Goal: Task Accomplishment & Management: Use online tool/utility

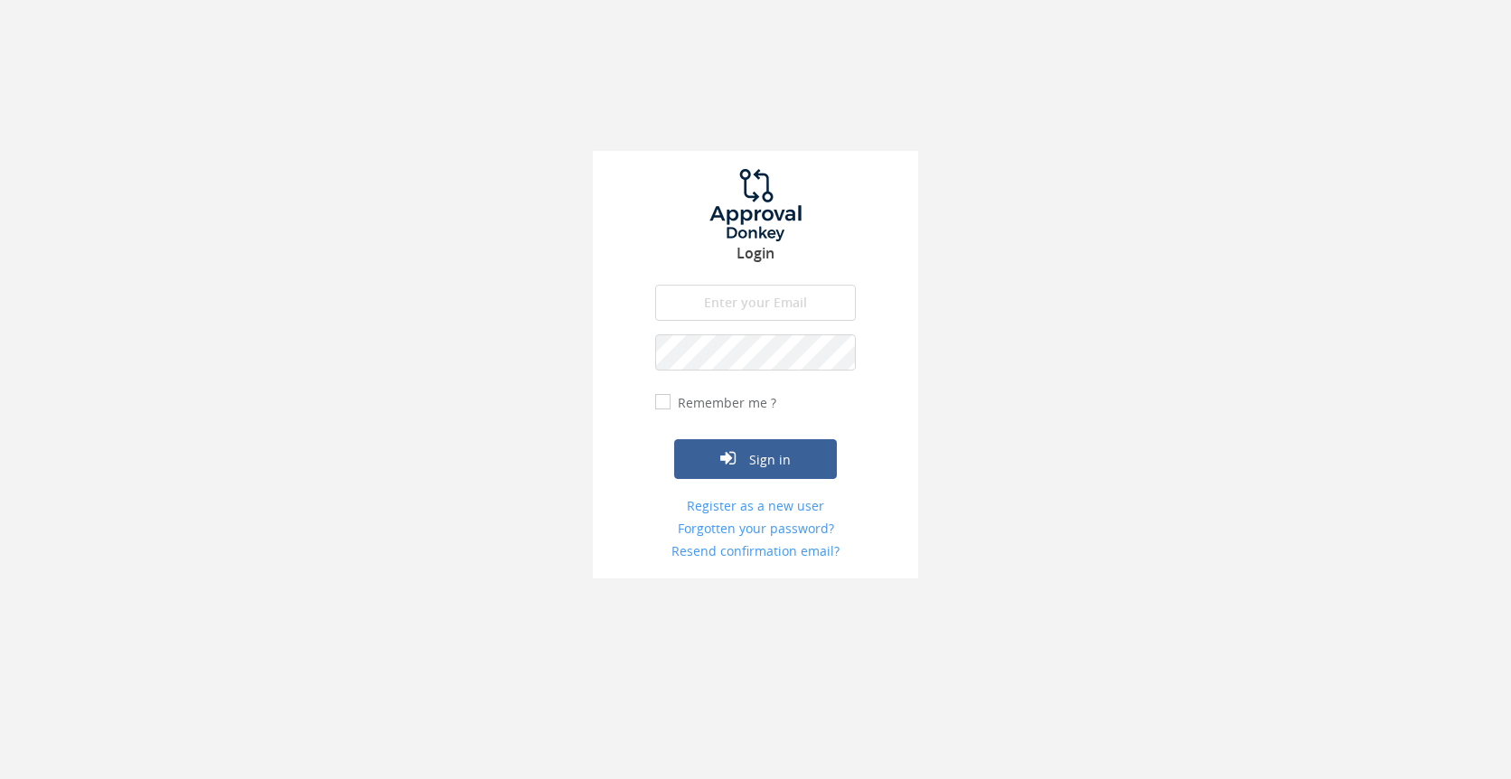
click at [822, 305] on input "email" at bounding box center [755, 303] width 201 height 36
type input "[PERSON_NAME][EMAIL_ADDRESS][PERSON_NAME][DOMAIN_NAME]"
click at [674, 439] on button "Sign in" at bounding box center [755, 459] width 163 height 40
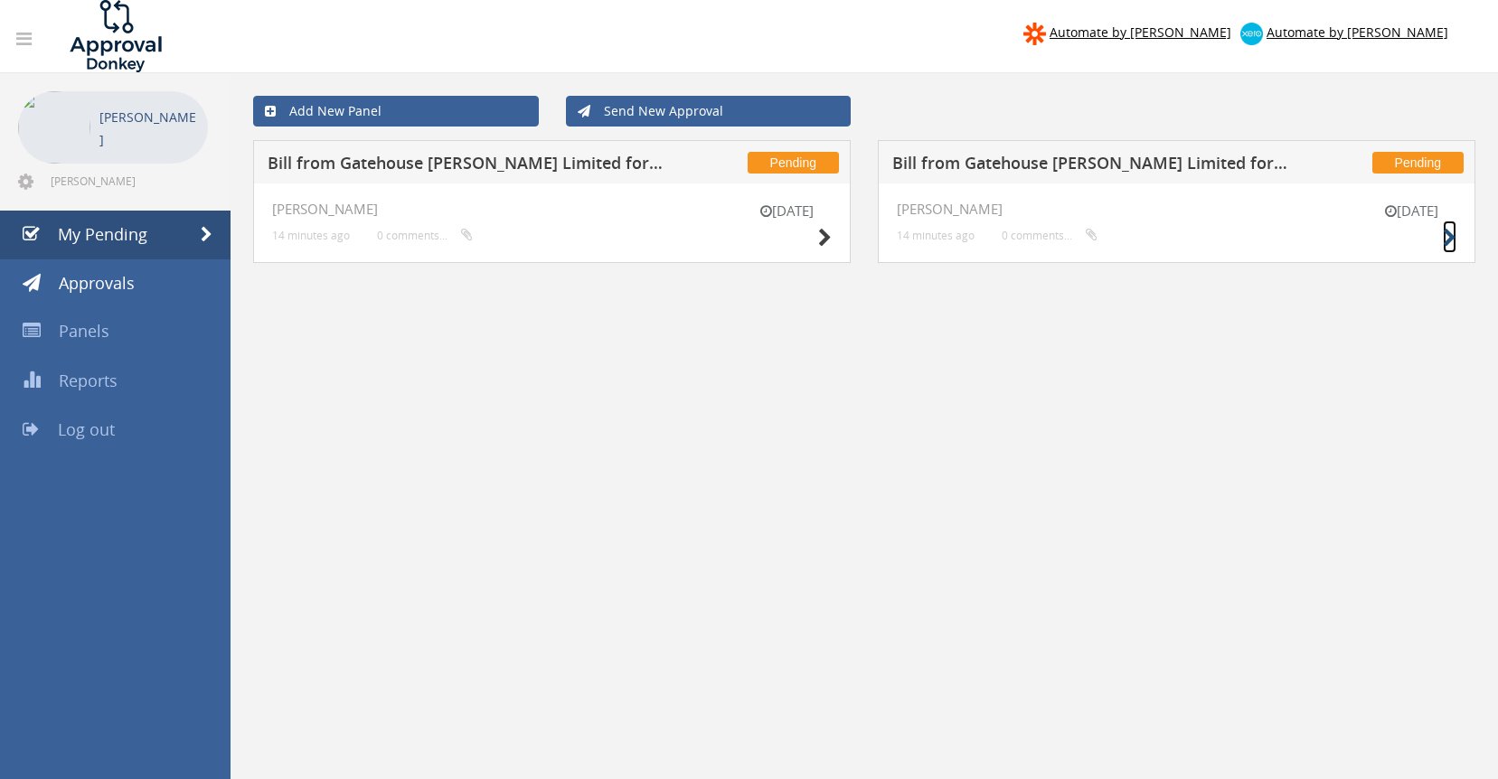
click at [1451, 245] on icon at bounding box center [1449, 238] width 14 height 19
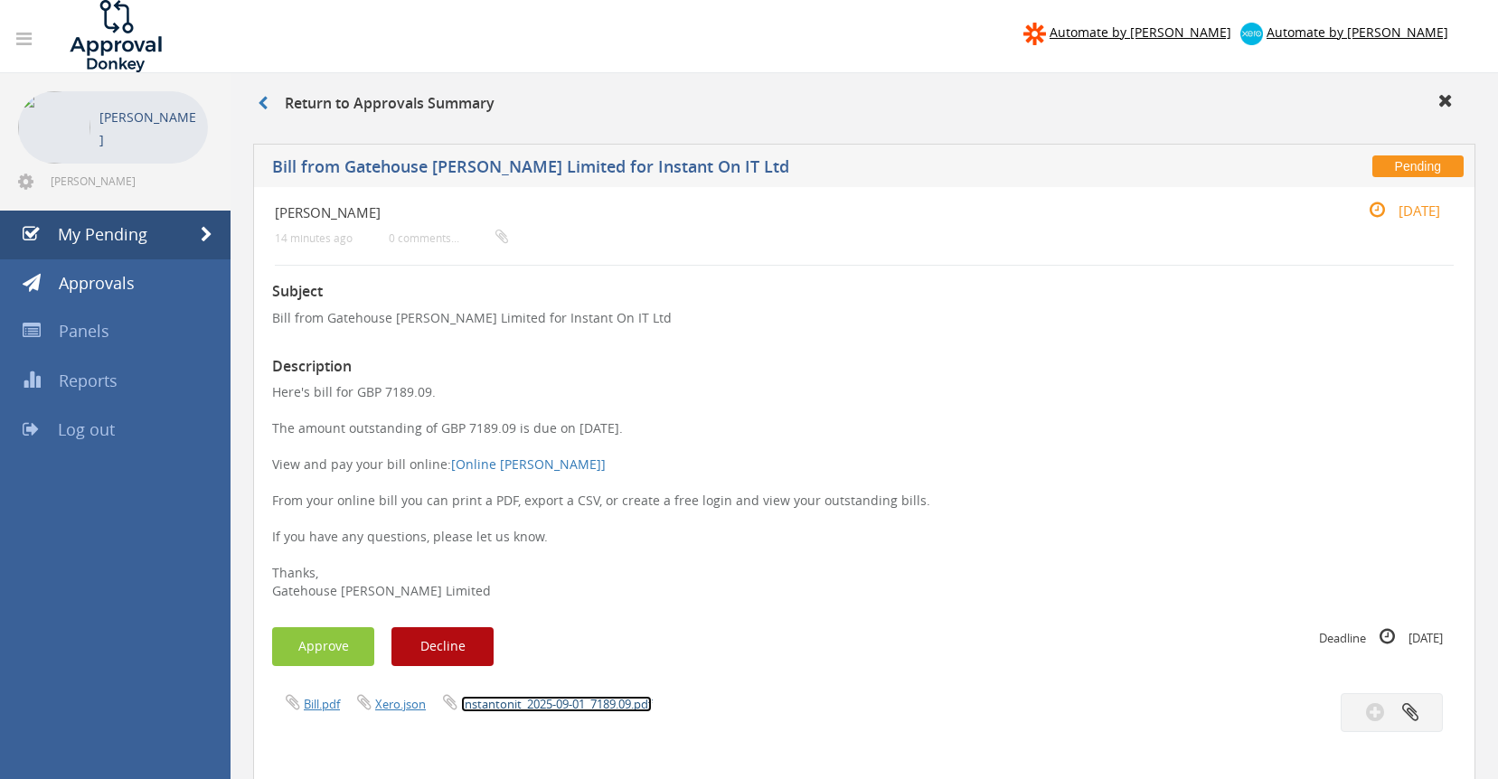
click at [540, 697] on link "Instantonit_2025-09-01_7189.09.pdf" at bounding box center [556, 704] width 191 height 16
click at [322, 644] on button "Approve" at bounding box center [323, 646] width 102 height 39
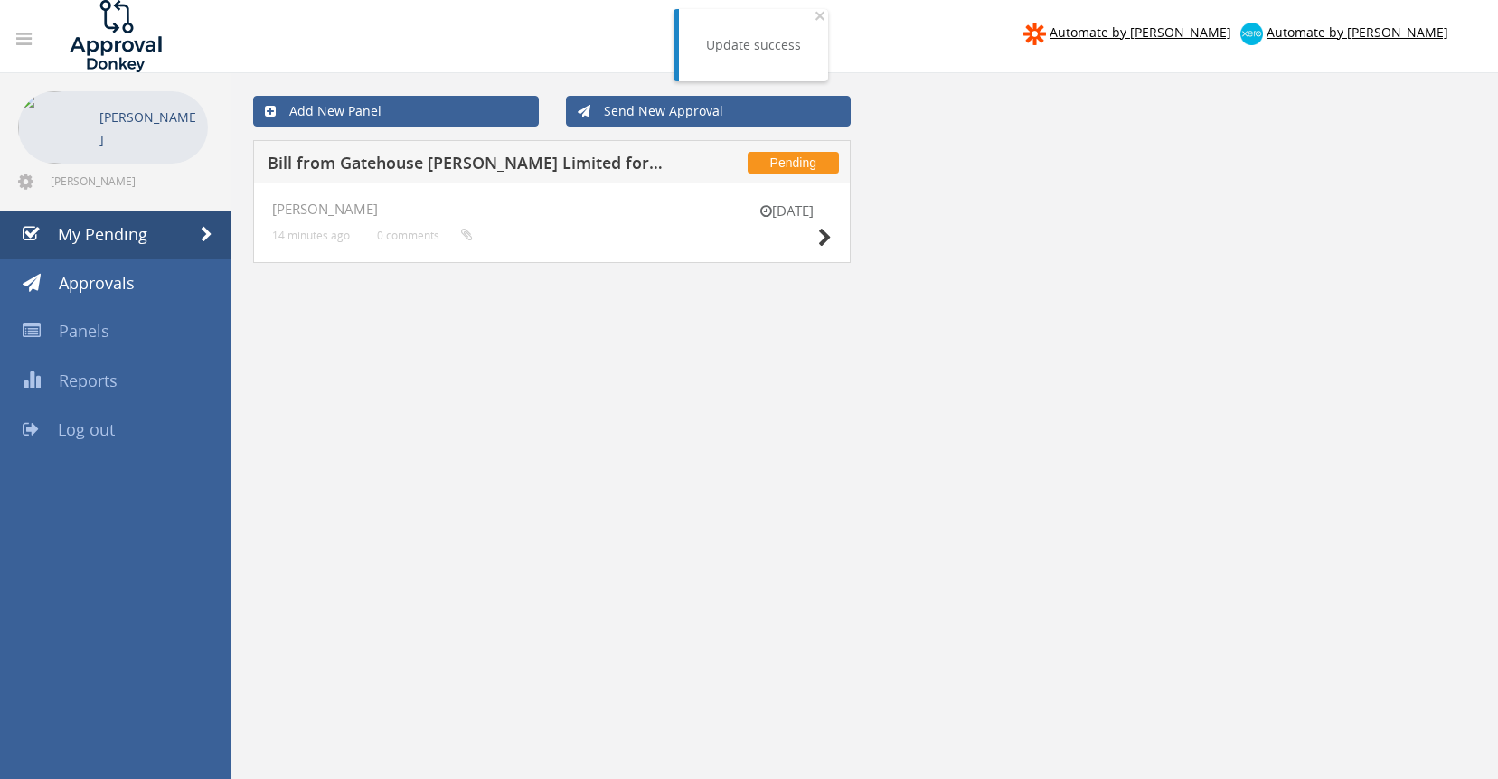
click at [815, 233] on div "[DATE]" at bounding box center [786, 228] width 90 height 52
click at [820, 234] on icon at bounding box center [825, 238] width 14 height 19
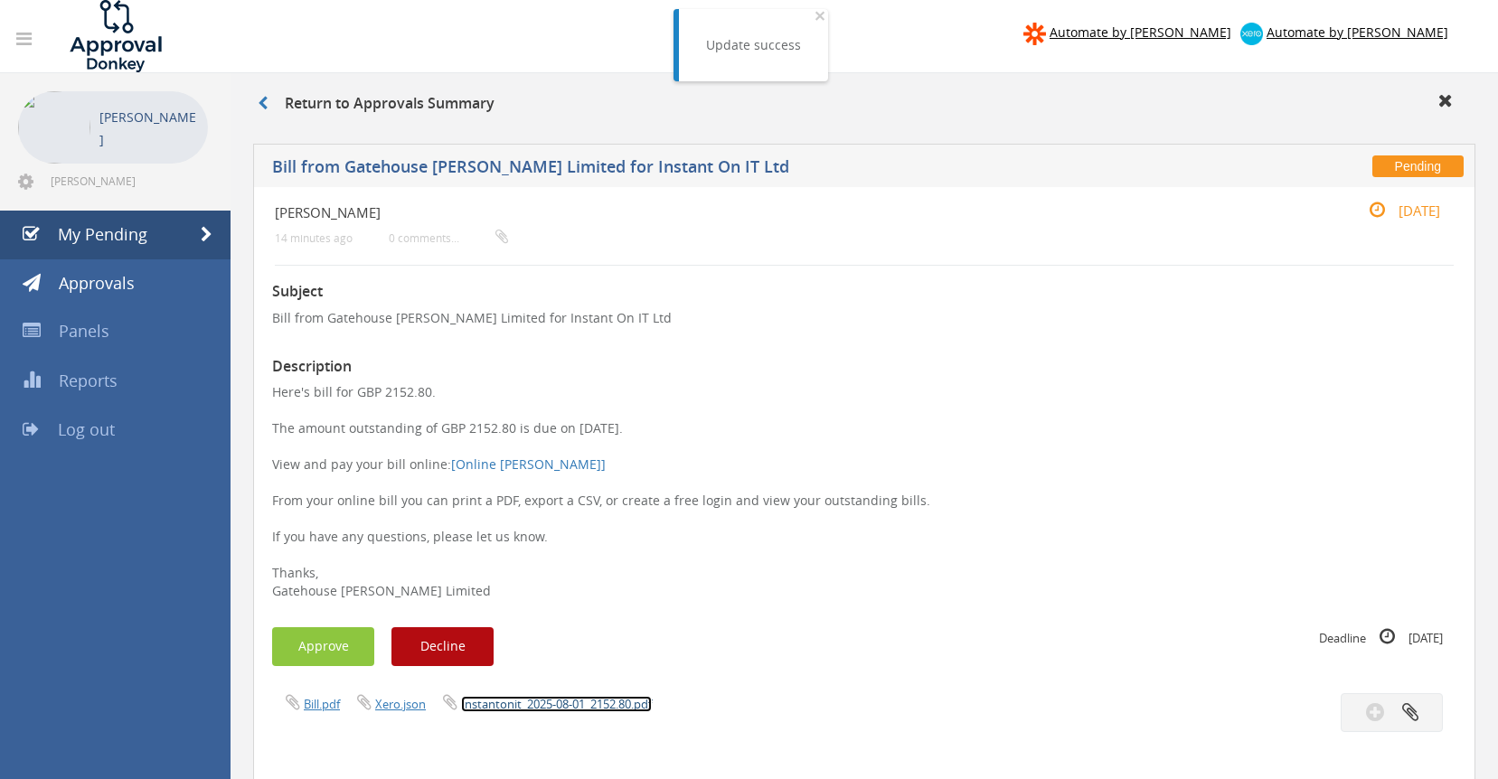
click at [540, 703] on link "Instantonit_2025-08-01_2152.80.pdf" at bounding box center [556, 704] width 191 height 16
click at [340, 653] on button "Approve" at bounding box center [323, 646] width 102 height 39
